Goal: Browse casually: Explore the website without a specific task or goal

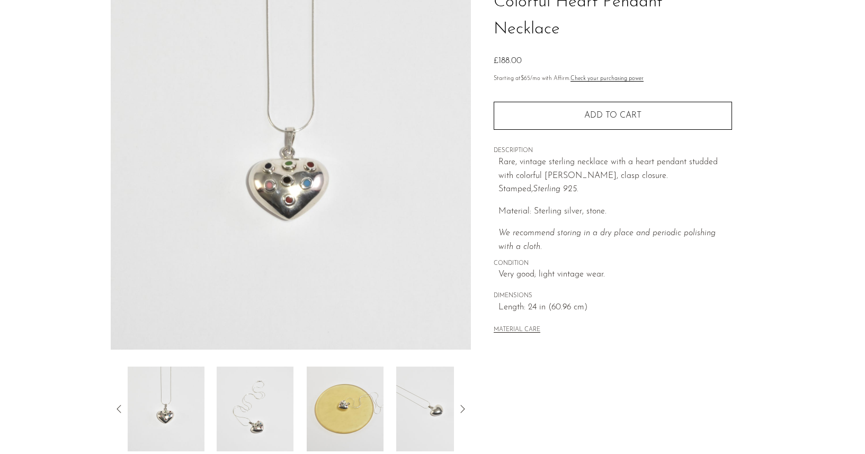
scroll to position [236, 0]
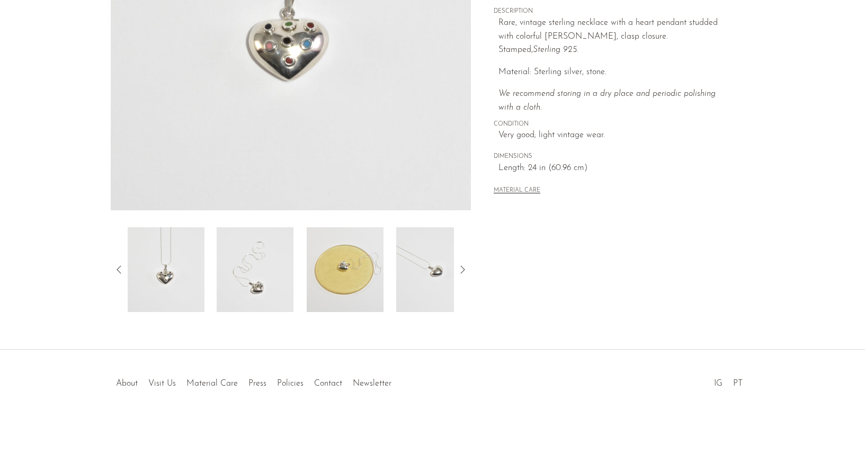
click at [234, 273] on img at bounding box center [255, 269] width 77 height 85
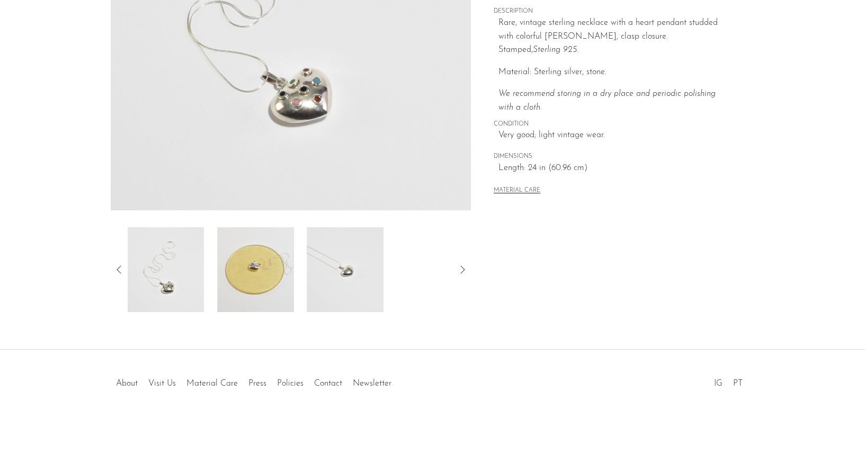
scroll to position [51, 0]
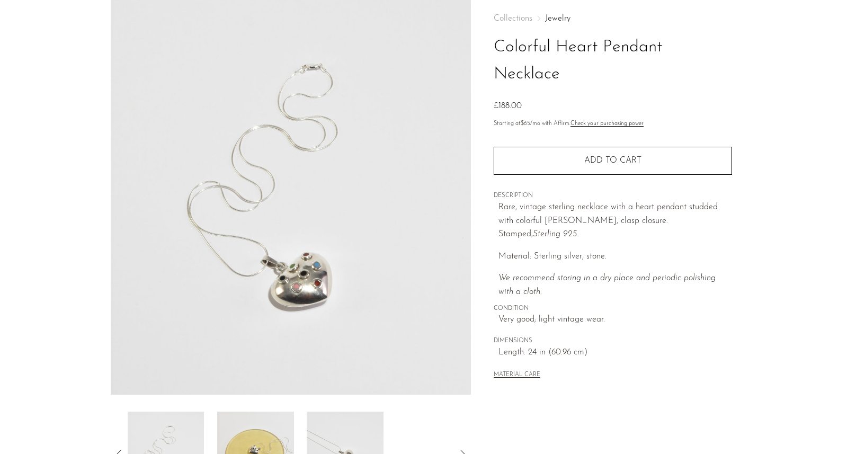
click at [276, 447] on img at bounding box center [255, 454] width 77 height 85
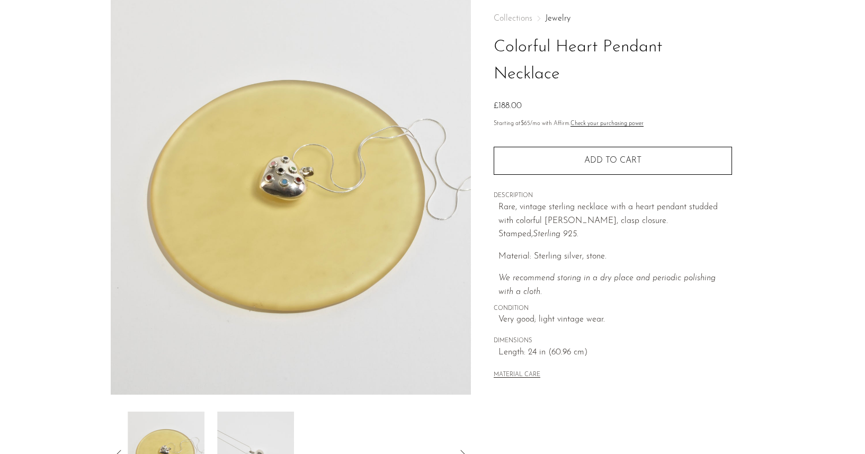
click at [268, 430] on img at bounding box center [255, 454] width 77 height 85
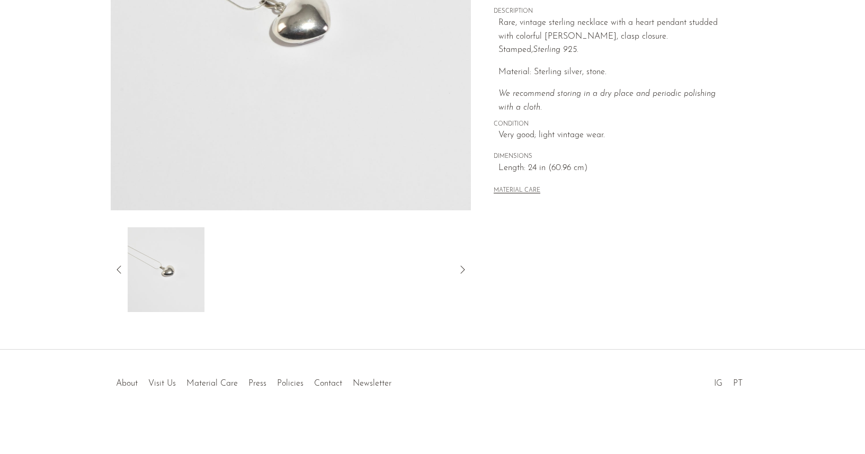
scroll to position [0, 0]
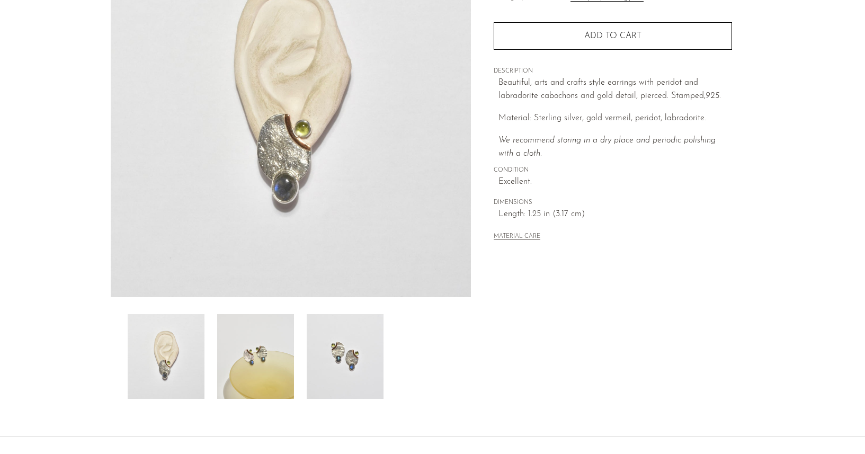
scroll to position [223, 0]
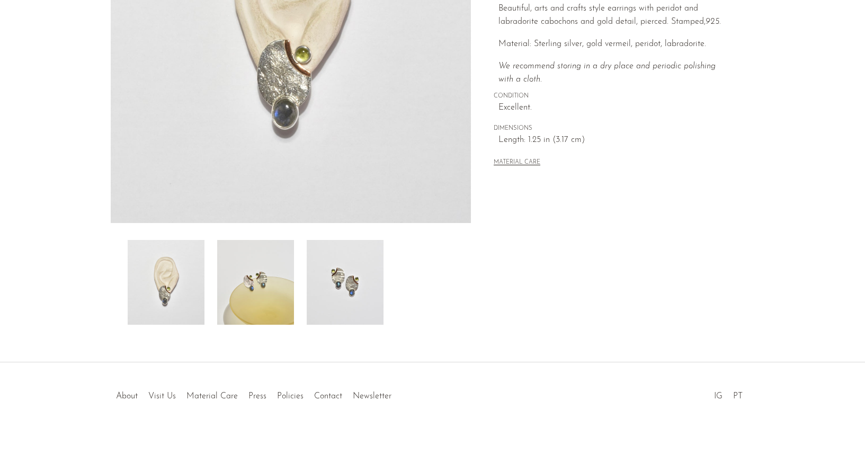
click at [277, 280] on img at bounding box center [255, 282] width 77 height 85
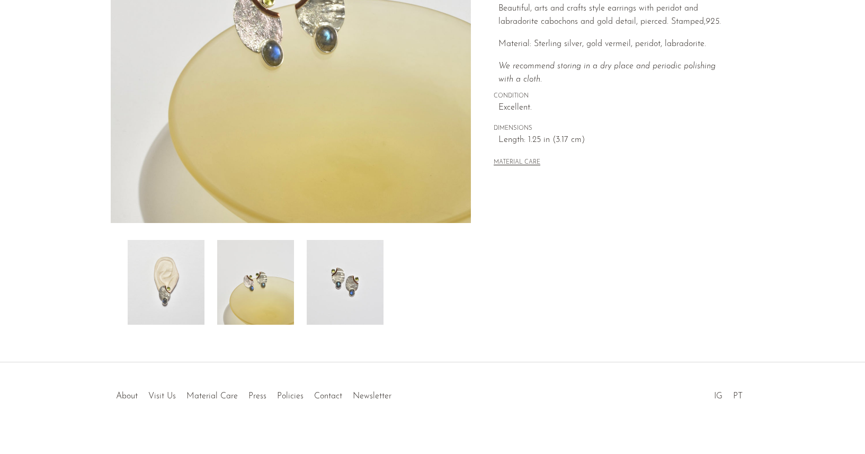
scroll to position [184, 0]
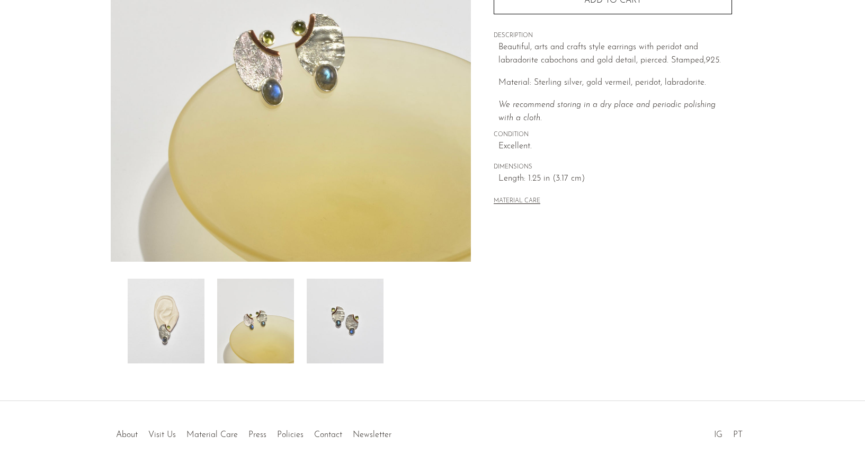
click at [352, 326] on img at bounding box center [345, 321] width 77 height 85
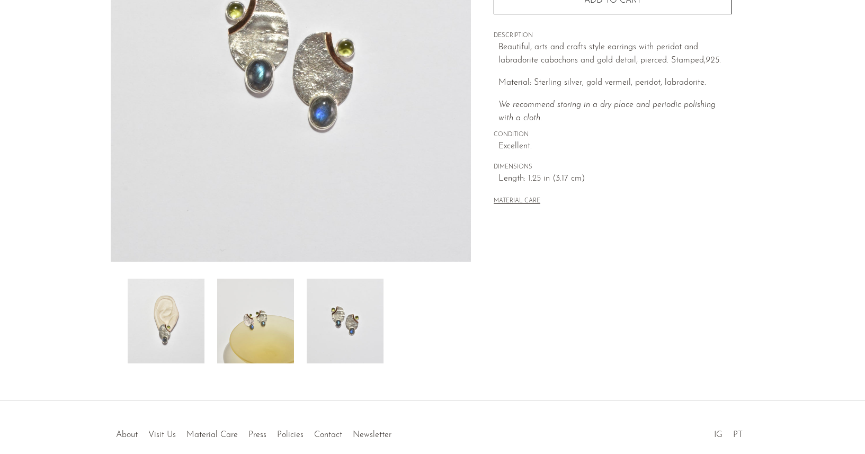
click at [163, 326] on img at bounding box center [166, 321] width 77 height 85
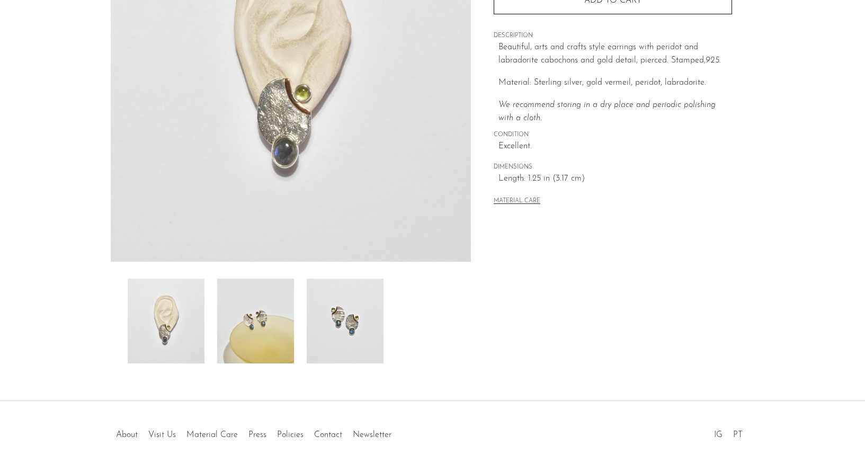
scroll to position [0, 0]
